Goal: Navigation & Orientation: Find specific page/section

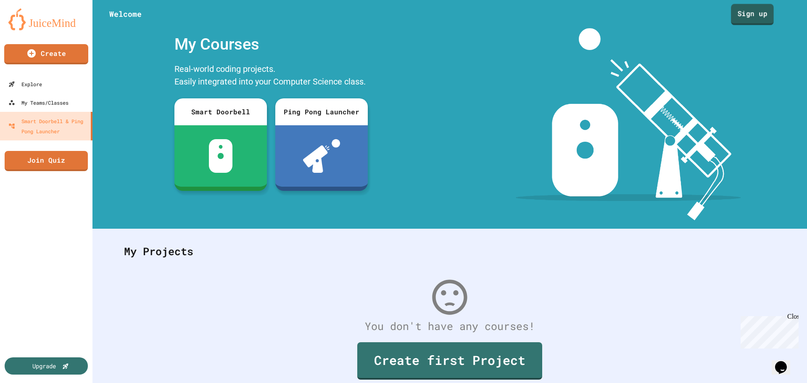
click at [753, 16] on link "Sign up" at bounding box center [752, 14] width 43 height 21
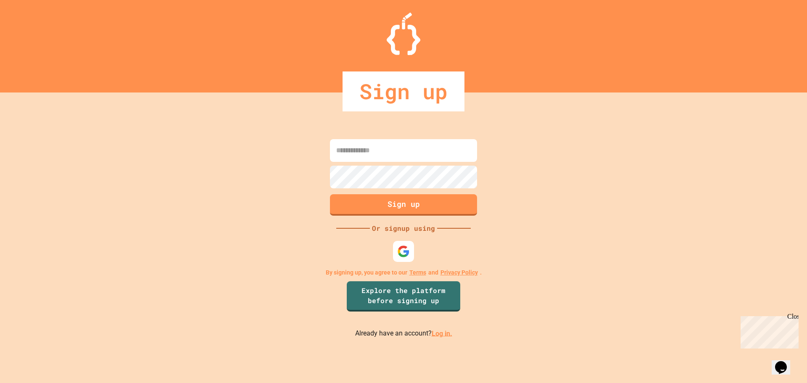
click at [443, 332] on link "Log in." at bounding box center [442, 333] width 21 height 8
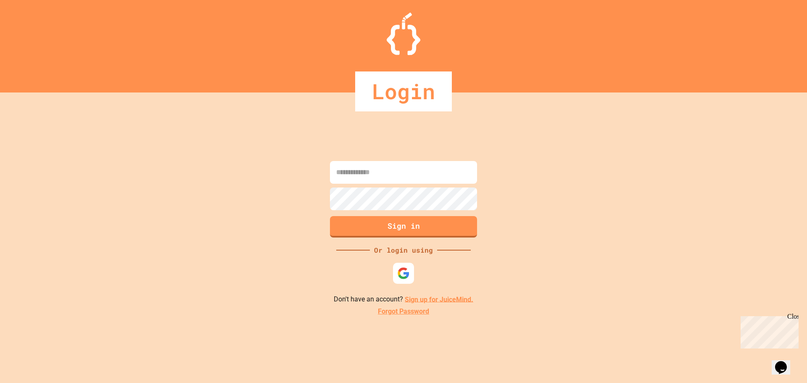
click at [407, 174] on input at bounding box center [403, 172] width 147 height 23
click at [404, 277] on img at bounding box center [404, 273] width 14 height 14
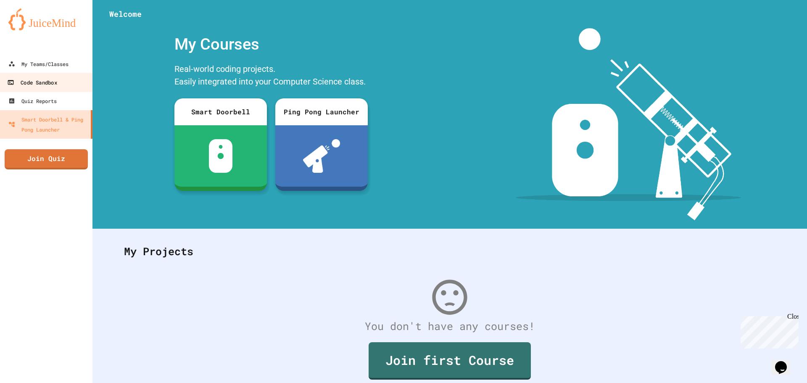
click at [59, 83] on link "Code Sandbox" at bounding box center [46, 82] width 95 height 19
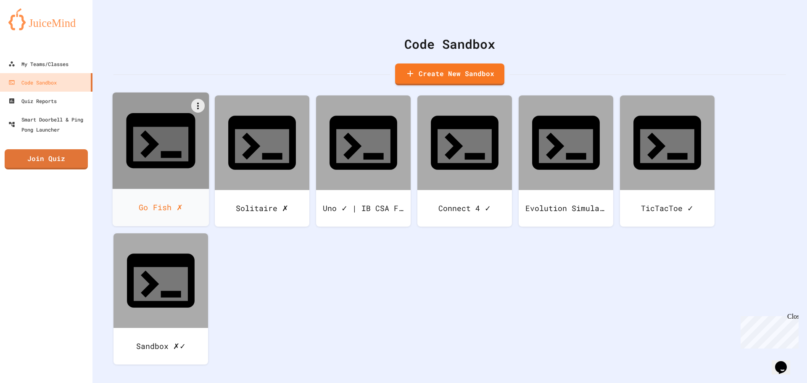
click at [158, 130] on icon at bounding box center [149, 144] width 18 height 28
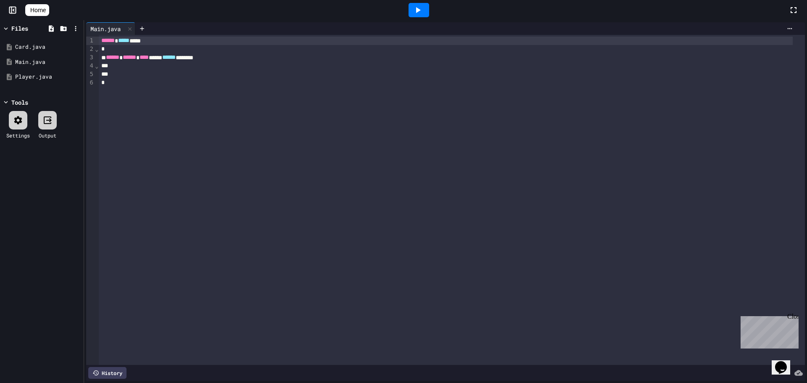
click at [46, 14] on span "Home" at bounding box center [38, 10] width 16 height 8
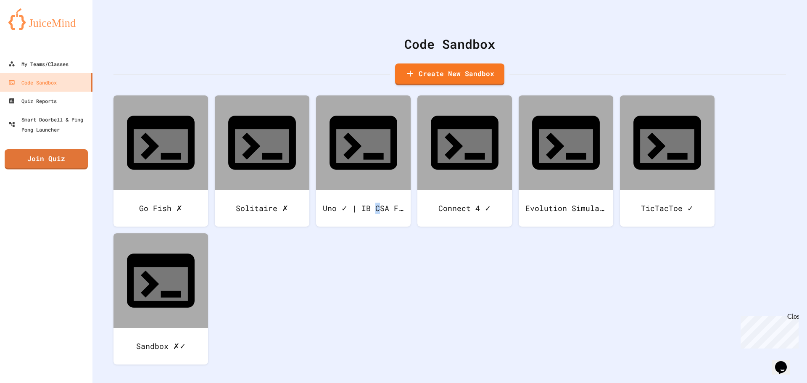
click at [378, 226] on div "Go Fish ✗ Solitaire ✗ Uno ✓ | IB CSA Final Connect 4 ✓ Evolution Simulator TicT…" at bounding box center [449, 236] width 672 height 282
